Goal: Task Accomplishment & Management: Manage account settings

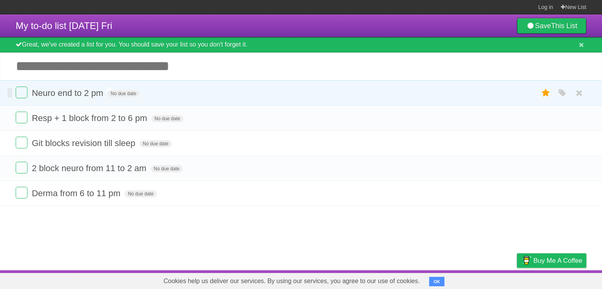
click at [101, 93] on span "Neuro end to 2 pm" at bounding box center [68, 93] width 73 height 10
click at [101, 93] on form "**********" at bounding box center [301, 93] width 571 height 13
click at [221, 100] on li "Neuro end to 2 pm No due date White Red Blue Green Purple Orange" at bounding box center [301, 92] width 602 height 25
click at [546, 118] on icon at bounding box center [546, 118] width 11 height 13
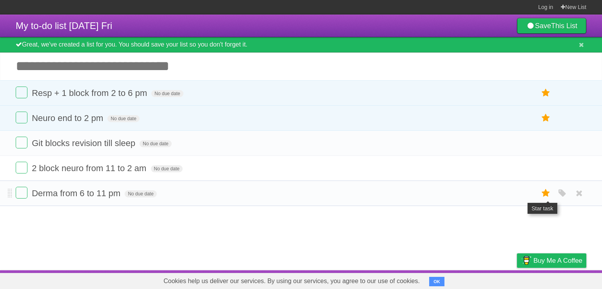
click at [545, 192] on icon at bounding box center [546, 193] width 11 height 13
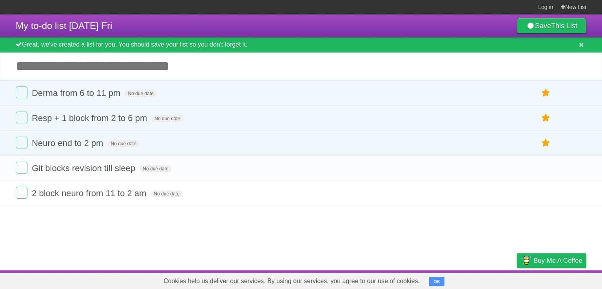
click at [369, 55] on input "Add another task" at bounding box center [301, 66] width 602 height 27
